Goal: Find specific fact: Find specific fact

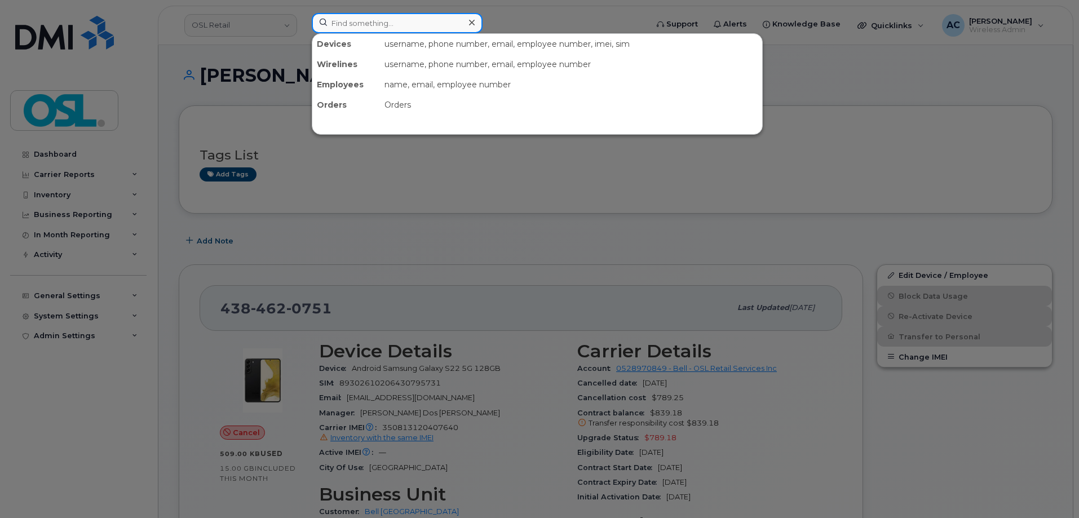
click at [391, 22] on input at bounding box center [397, 23] width 171 height 20
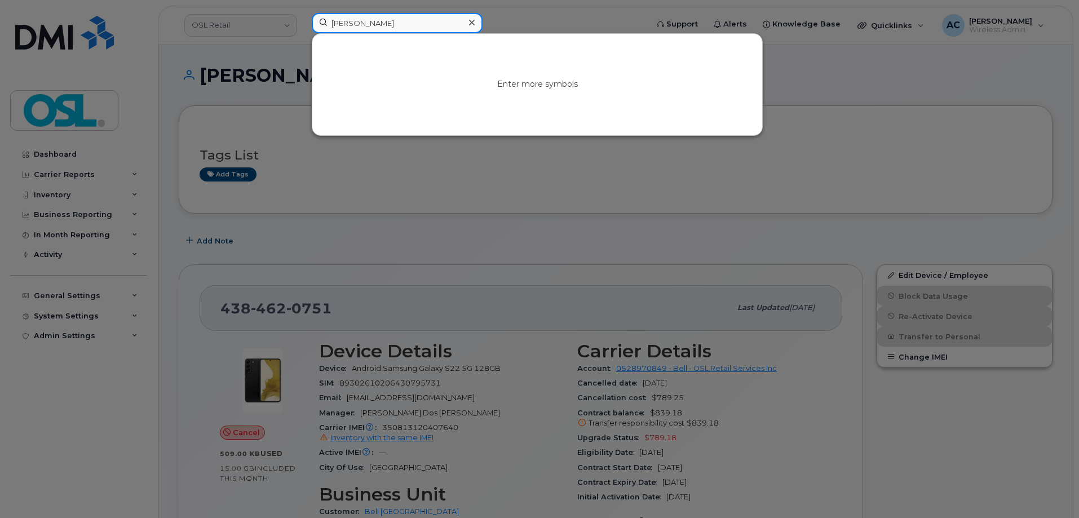
type input "[PERSON_NAME]"
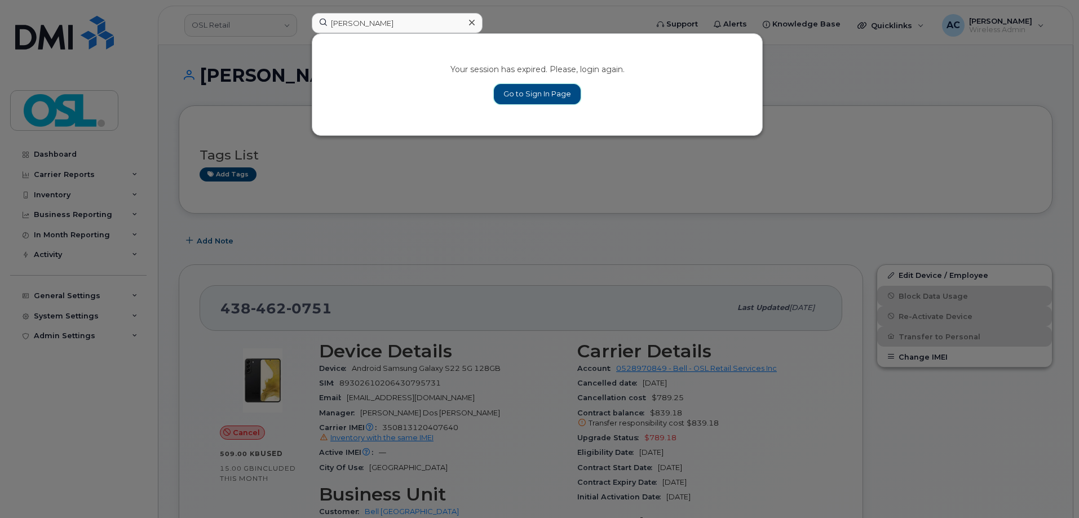
click at [537, 87] on link "Go to Sign In Page" at bounding box center [537, 94] width 87 height 20
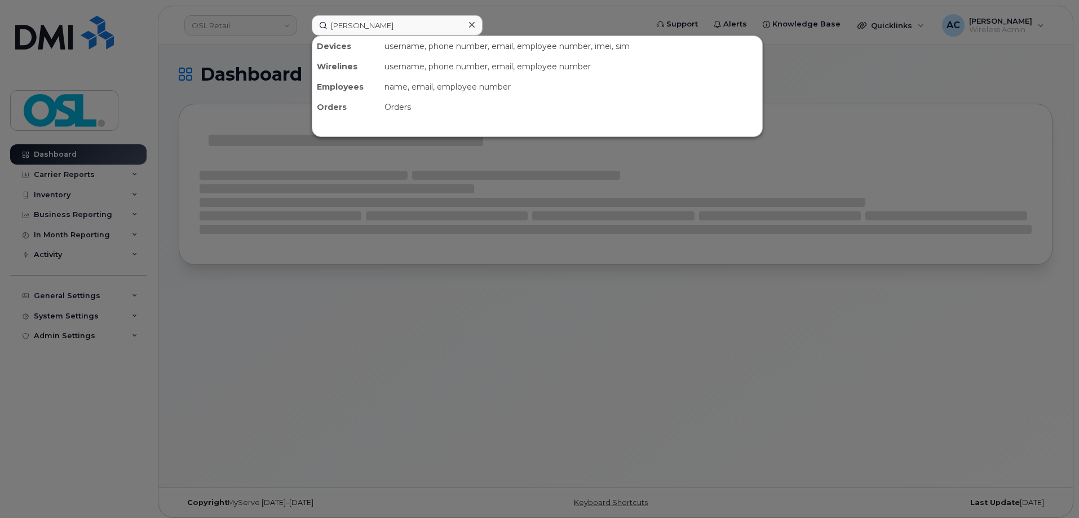
click at [386, 27] on input "[PERSON_NAME]" at bounding box center [397, 25] width 171 height 20
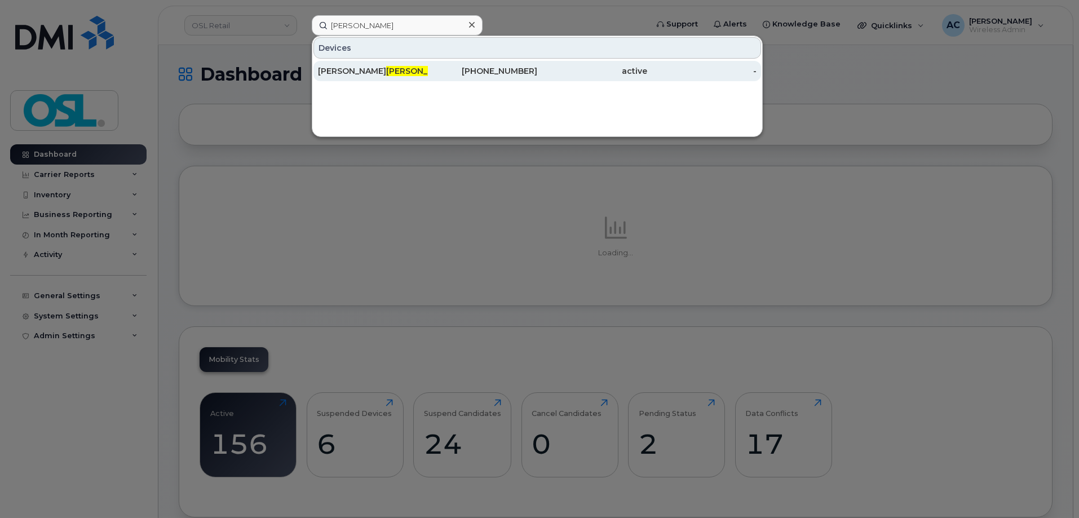
type input "[PERSON_NAME]"
click at [386, 68] on span "Howse" at bounding box center [420, 71] width 68 height 10
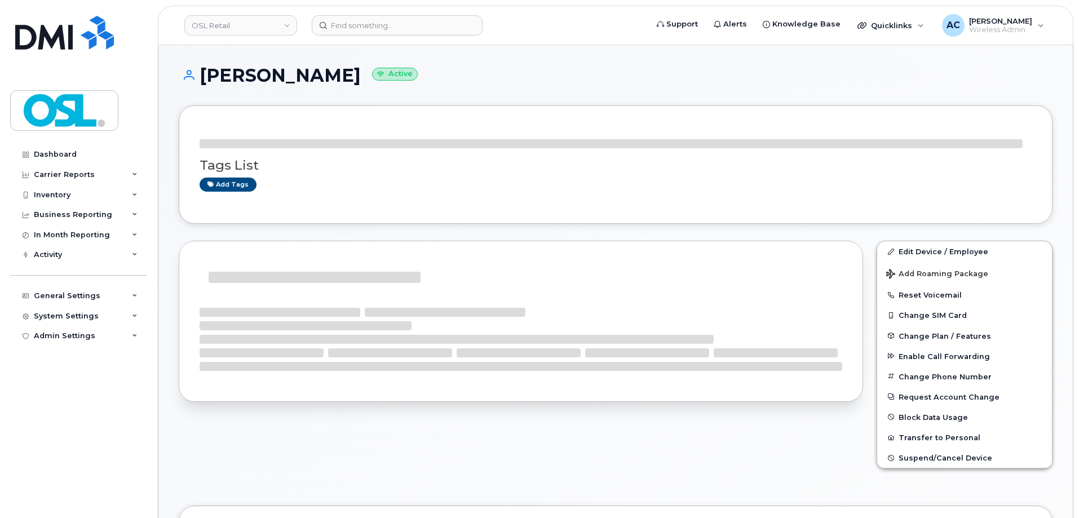
scroll to position [6, 0]
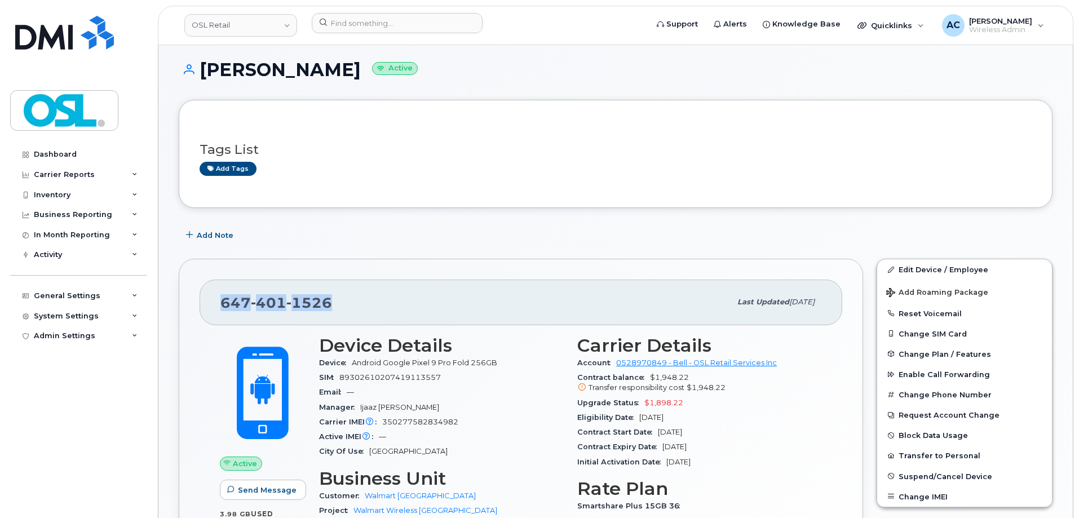
drag, startPoint x: 350, startPoint y: 302, endPoint x: 224, endPoint y: 302, distance: 125.2
click at [224, 299] on div "[PHONE_NUMBER]" at bounding box center [475, 302] width 510 height 24
copy span "[PHONE_NUMBER]"
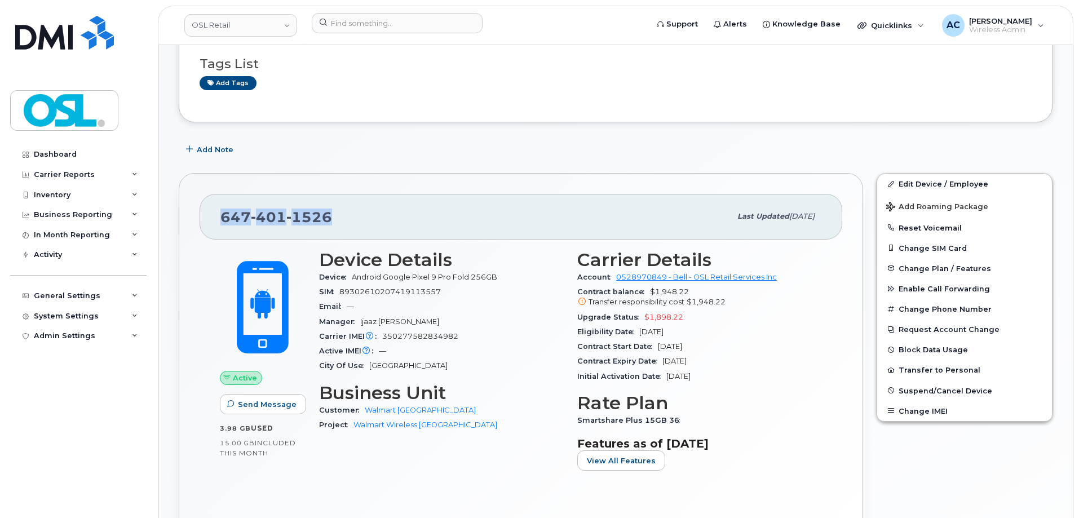
scroll to position [118, 0]
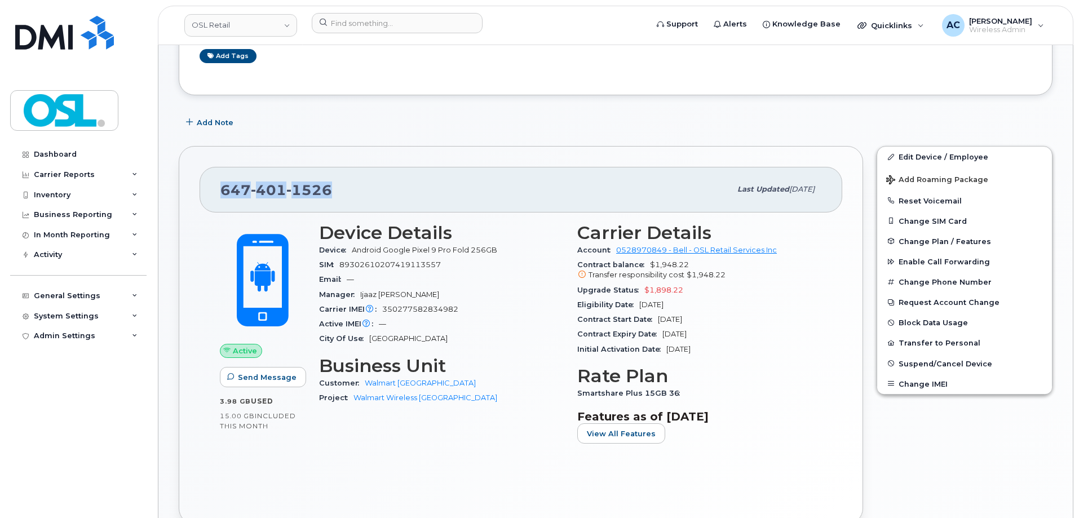
click at [352, 192] on div "[PHONE_NUMBER]" at bounding box center [475, 190] width 510 height 24
drag, startPoint x: 339, startPoint y: 189, endPoint x: 209, endPoint y: 190, distance: 130.3
click at [209, 190] on div "647 401 1526 Last updated Aug 14, 2025" at bounding box center [521, 189] width 643 height 45
copy span "647 401 1526"
drag, startPoint x: 353, startPoint y: 249, endPoint x: 543, endPoint y: 251, distance: 190.1
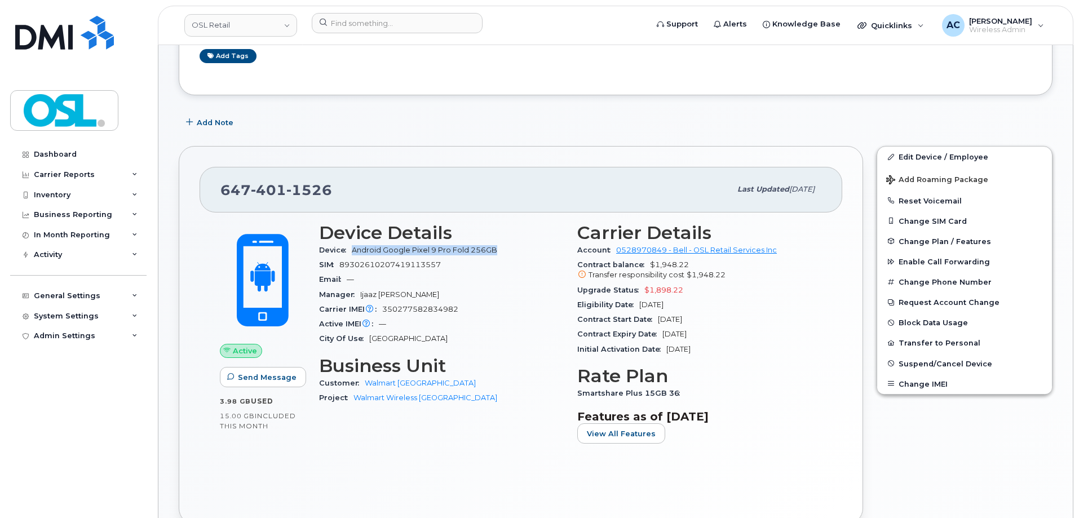
click at [543, 251] on div "Device Android Google Pixel 9 Pro Fold 256GB" at bounding box center [441, 250] width 245 height 15
copy span "Android Google Pixel 9 Pro Fold 256GB"
